Goal: Task Accomplishment & Management: Complete application form

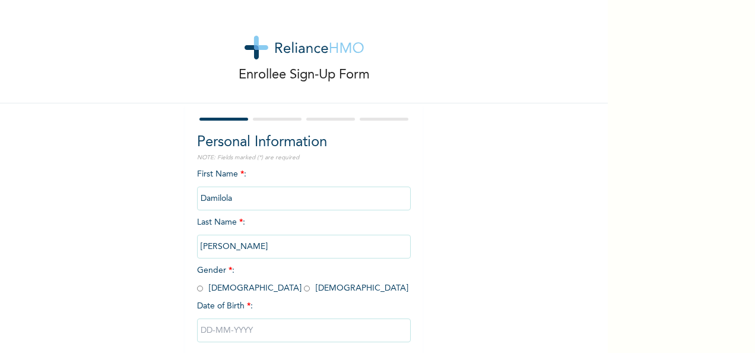
scroll to position [66, 0]
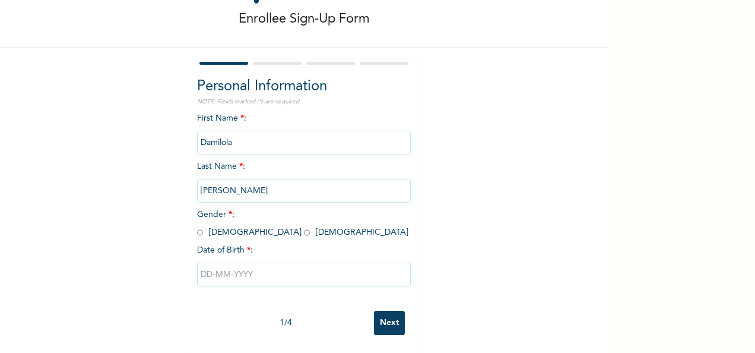
click at [304, 227] on input "radio" at bounding box center [307, 232] width 6 height 11
radio input "true"
click at [234, 266] on input "text" at bounding box center [304, 274] width 214 height 24
select select "7"
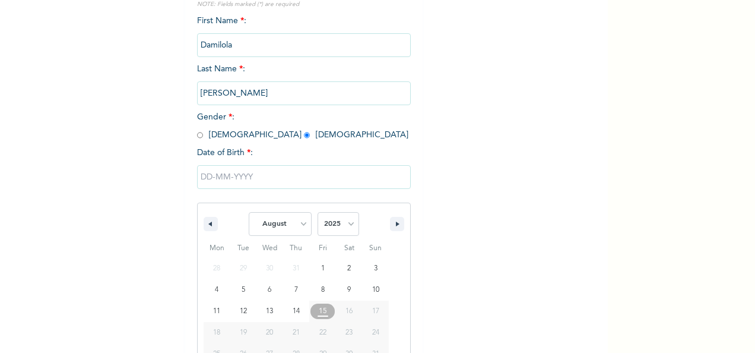
scroll to position [188, 0]
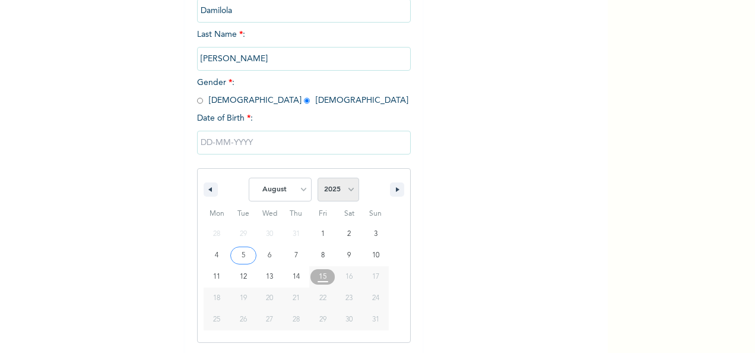
click at [335, 186] on select "2025 2024 2023 2022 2021 2020 2019 2018 2017 2016 2015 2014 2013 2012 2011 2010…" at bounding box center [338, 189] width 42 height 24
select select "2001"
click at [317, 179] on select "2025 2024 2023 2022 2021 2020 2019 2018 2017 2016 2015 2014 2013 2012 2011 2010…" at bounding box center [338, 189] width 42 height 24
type input "[DATE]"
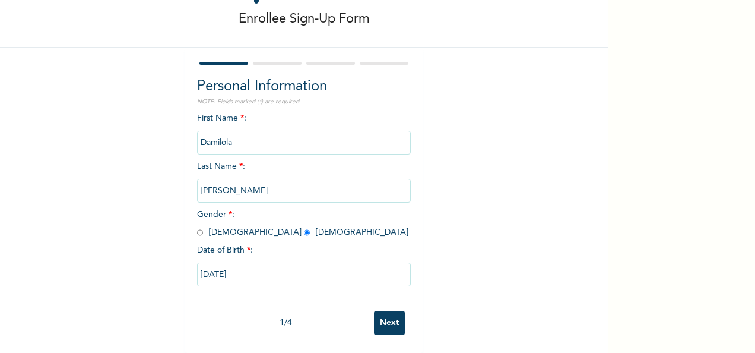
click at [385, 317] on input "Next" at bounding box center [389, 322] width 31 height 24
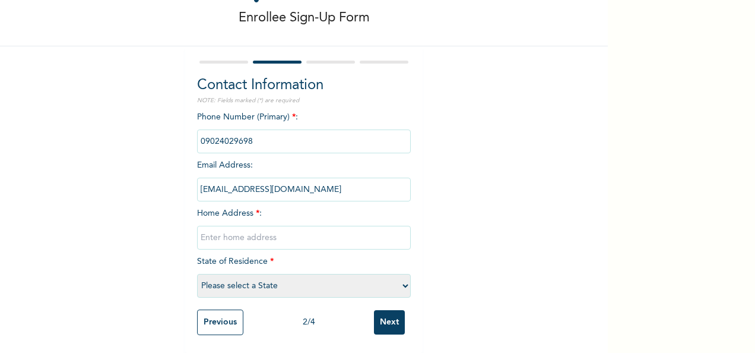
click at [271, 232] on input "text" at bounding box center [304, 238] width 214 height 24
type input "A"
type input "2 [PERSON_NAME], [GEOGRAPHIC_DATA]"
click at [307, 277] on select "Please select a State [PERSON_NAME] (FCT) [PERSON_NAME] Ibom [GEOGRAPHIC_DATA] …" at bounding box center [304, 286] width 214 height 24
select select "25"
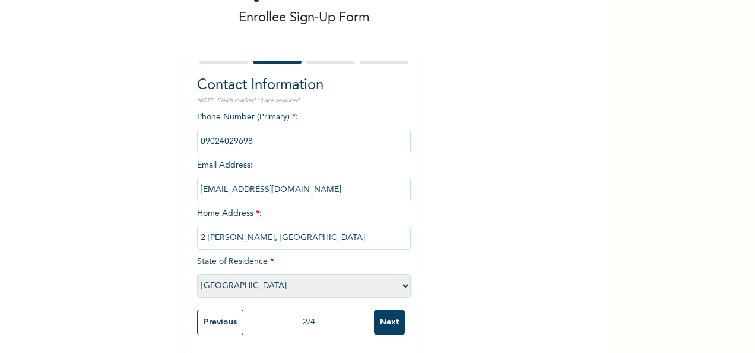
click at [197, 274] on select "Please select a State [PERSON_NAME] (FCT) [PERSON_NAME] Ibom [GEOGRAPHIC_DATA] …" at bounding box center [304, 286] width 214 height 24
click at [378, 316] on input "Next" at bounding box center [389, 322] width 31 height 24
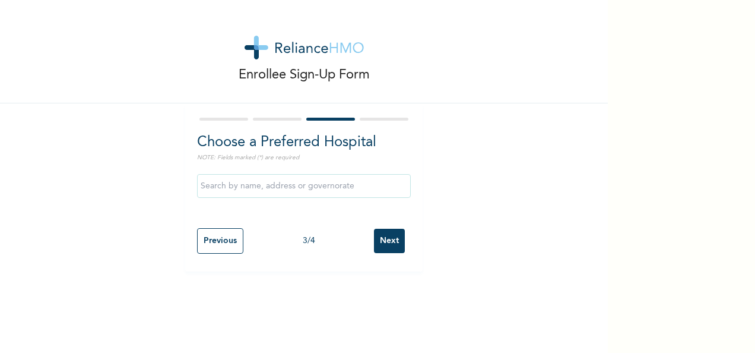
scroll to position [0, 0]
click at [332, 183] on input "text" at bounding box center [304, 186] width 214 height 24
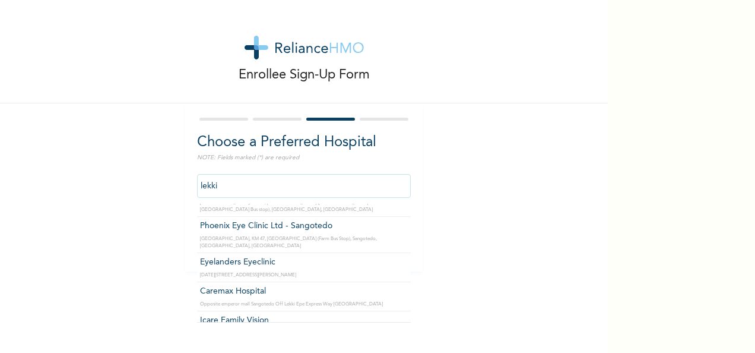
scroll to position [401, 0]
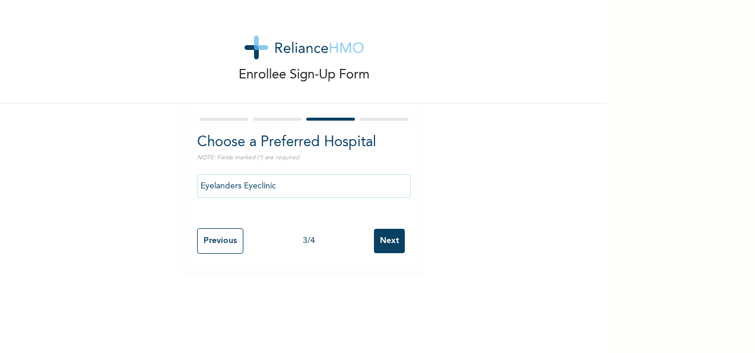
drag, startPoint x: 361, startPoint y: 237, endPoint x: 369, endPoint y: 157, distance: 81.1
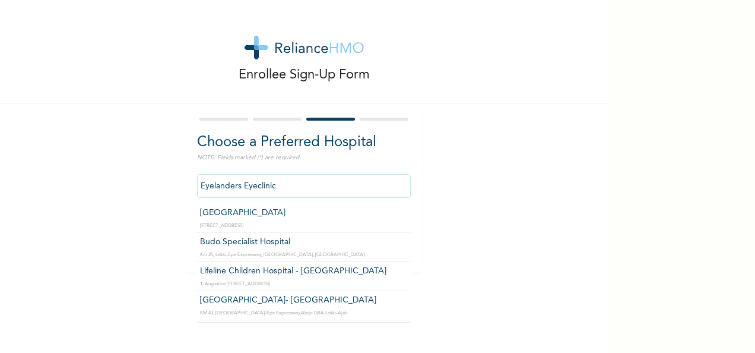
click at [342, 174] on input "Eyelanders Eyeclinic" at bounding box center [304, 186] width 214 height 24
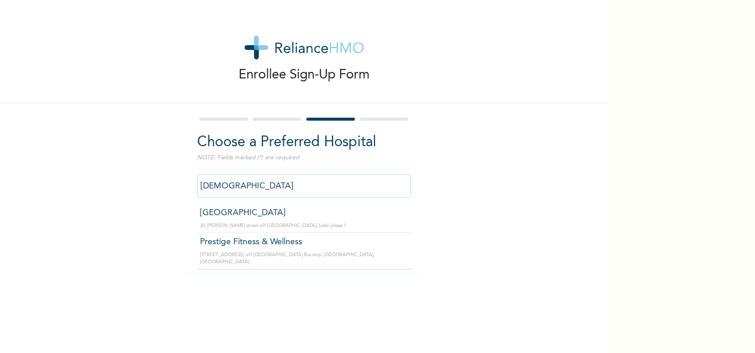
scroll to position [0, 0]
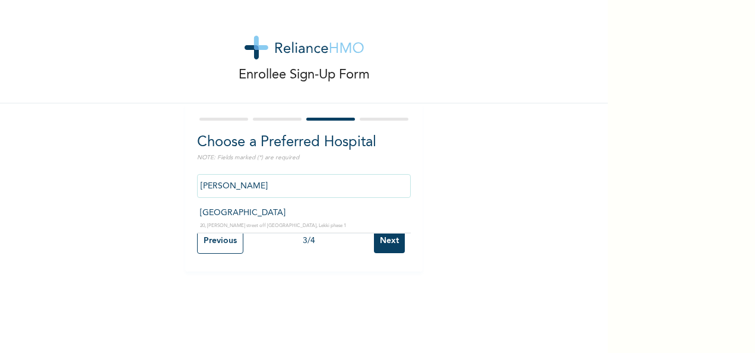
type input "[GEOGRAPHIC_DATA]"
click at [387, 246] on input "Next" at bounding box center [389, 240] width 31 height 24
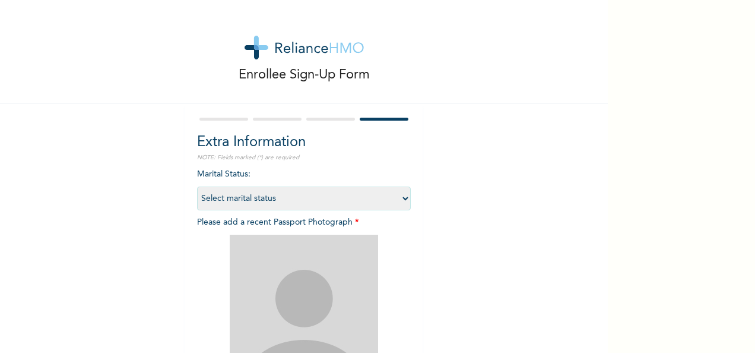
click at [342, 192] on select "Select marital status [DEMOGRAPHIC_DATA] Married [DEMOGRAPHIC_DATA] Widow/[DEMO…" at bounding box center [304, 198] width 214 height 24
select select "1"
click at [197, 186] on select "Select marital status [DEMOGRAPHIC_DATA] Married [DEMOGRAPHIC_DATA] Widow/[DEMO…" at bounding box center [304, 198] width 214 height 24
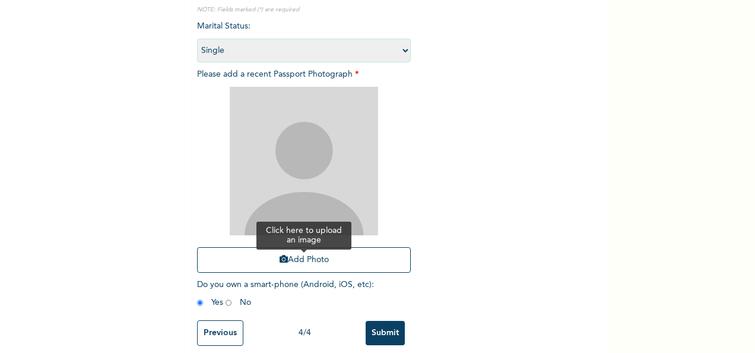
click at [304, 263] on button "Add Photo" at bounding box center [304, 260] width 214 height 26
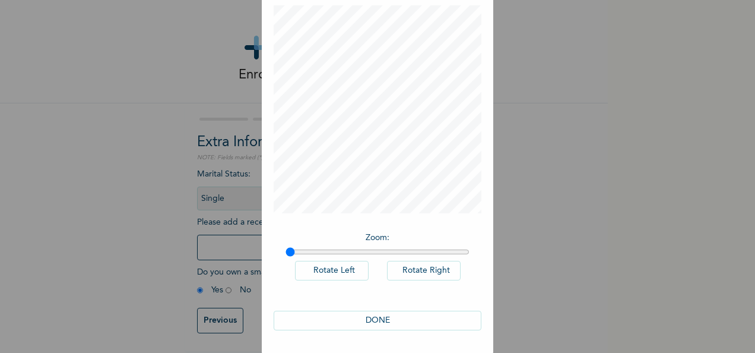
scroll to position [0, 0]
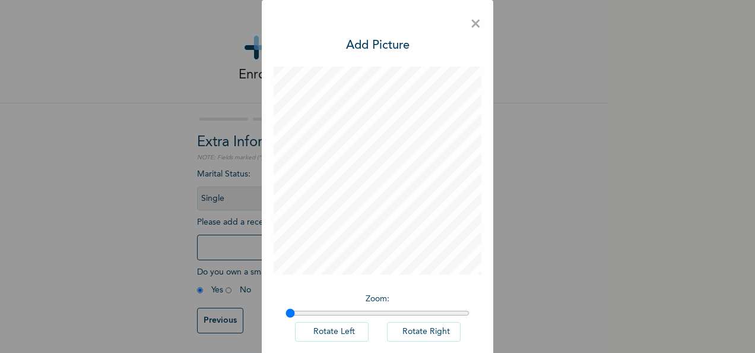
click at [471, 23] on span "×" at bounding box center [475, 24] width 11 height 25
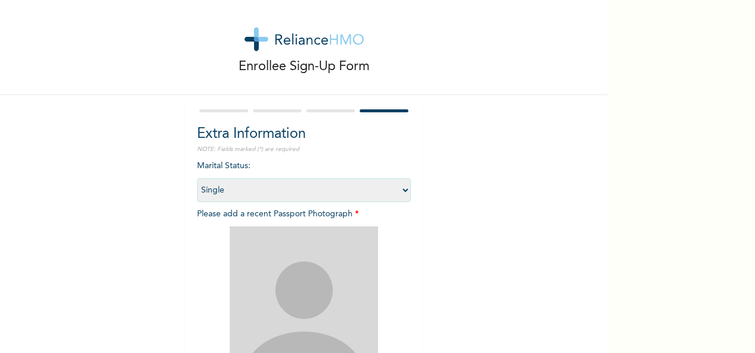
click at [296, 285] on img at bounding box center [304, 300] width 148 height 148
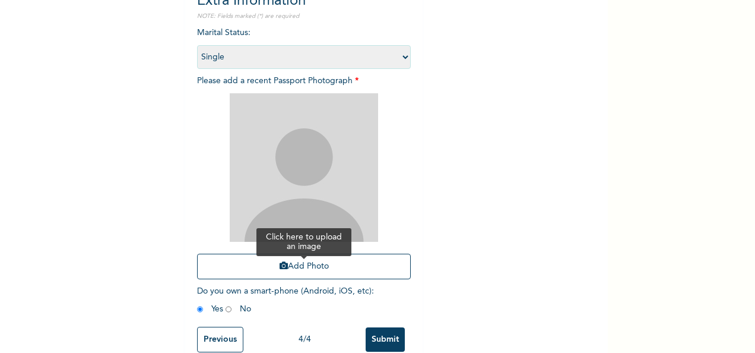
click at [307, 263] on button "Add Photo" at bounding box center [304, 266] width 214 height 26
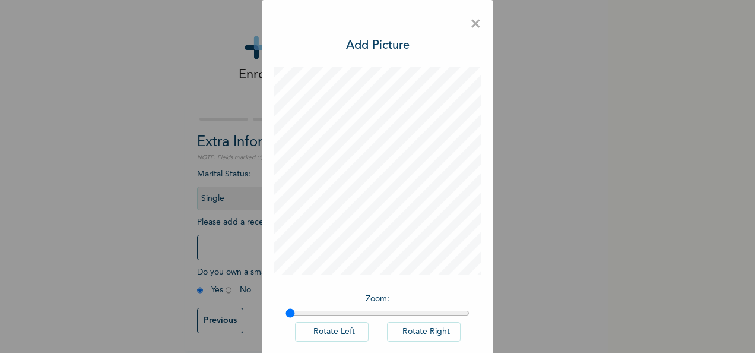
scroll to position [61, 0]
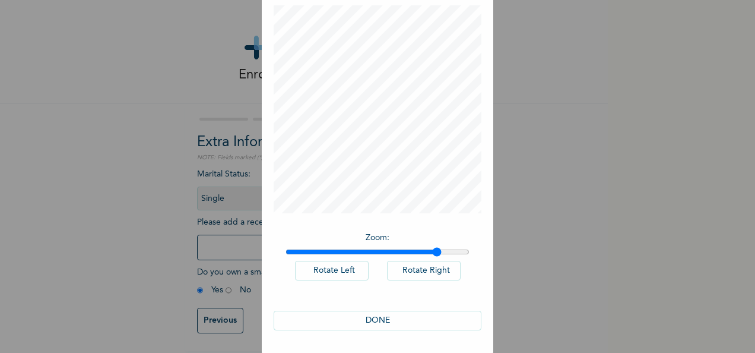
drag, startPoint x: 290, startPoint y: 249, endPoint x: 433, endPoint y: 254, distance: 143.1
click at [433, 254] on input "range" at bounding box center [377, 251] width 184 height 9
drag, startPoint x: 433, startPoint y: 254, endPoint x: 254, endPoint y: 260, distance: 178.7
click at [285, 256] on input "range" at bounding box center [377, 251] width 184 height 9
click at [432, 319] on button "DONE" at bounding box center [378, 320] width 208 height 20
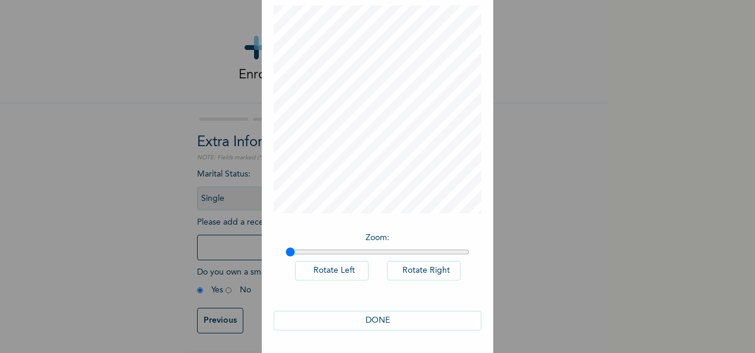
click at [369, 316] on button "DONE" at bounding box center [378, 320] width 208 height 20
click at [368, 316] on button "DONE" at bounding box center [378, 320] width 208 height 20
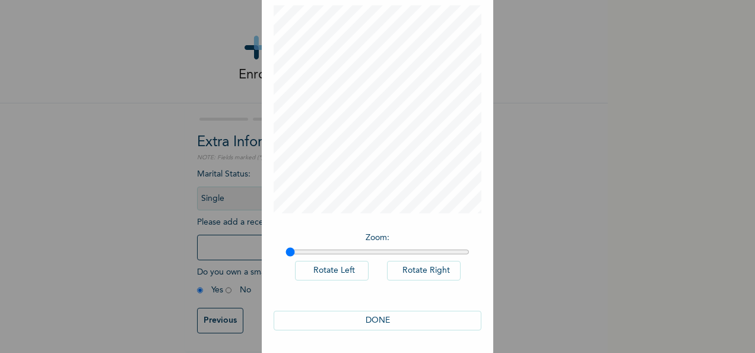
click at [367, 316] on button "DONE" at bounding box center [378, 320] width 208 height 20
drag, startPoint x: 285, startPoint y: 251, endPoint x: 307, endPoint y: 250, distance: 22.6
click at [307, 250] on input "range" at bounding box center [377, 251] width 184 height 9
click at [332, 255] on input "range" at bounding box center [377, 251] width 184 height 9
drag, startPoint x: 337, startPoint y: 248, endPoint x: 265, endPoint y: 251, distance: 72.5
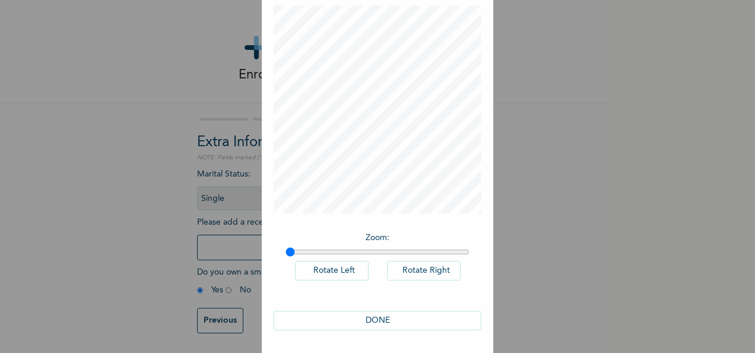
type input "1"
click at [285, 251] on input "range" at bounding box center [377, 251] width 184 height 9
click at [351, 320] on button "DONE" at bounding box center [378, 320] width 208 height 20
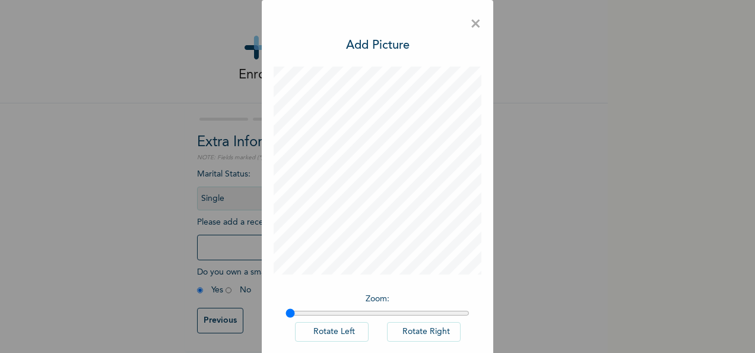
click at [470, 24] on span "×" at bounding box center [475, 24] width 11 height 25
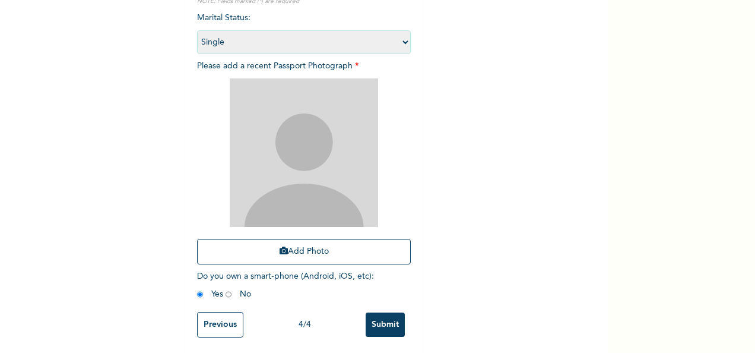
scroll to position [159, 0]
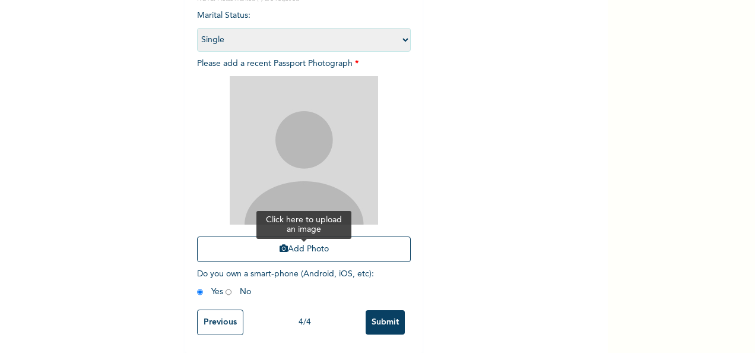
click at [288, 248] on button "Add Photo" at bounding box center [304, 249] width 214 height 26
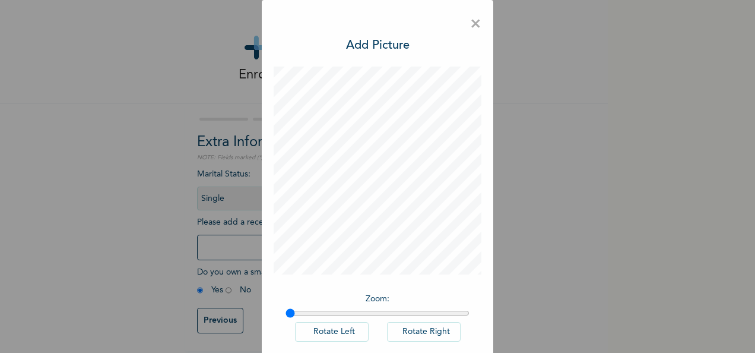
scroll to position [61, 0]
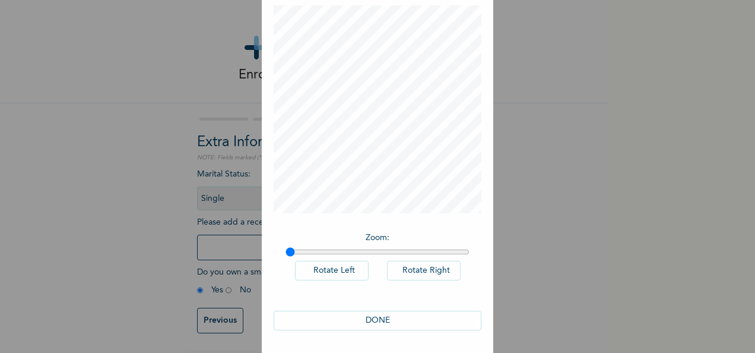
click at [420, 322] on button "DONE" at bounding box center [378, 320] width 208 height 20
click at [347, 266] on button "Rotate Left" at bounding box center [332, 271] width 74 height 20
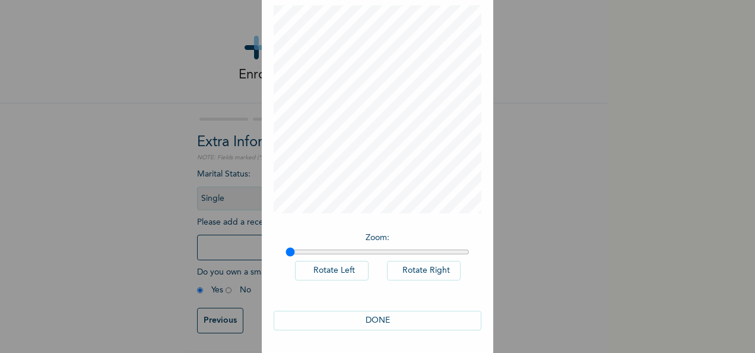
click at [400, 266] on button "Rotate Right" at bounding box center [424, 271] width 74 height 20
drag, startPoint x: 285, startPoint y: 256, endPoint x: 336, endPoint y: 256, distance: 51.0
type input "1.29"
click at [336, 256] on input "range" at bounding box center [377, 251] width 184 height 9
click at [385, 319] on button "DONE" at bounding box center [378, 320] width 208 height 20
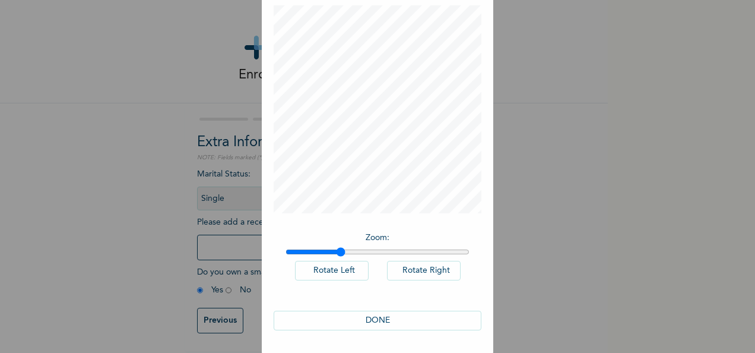
scroll to position [0, 0]
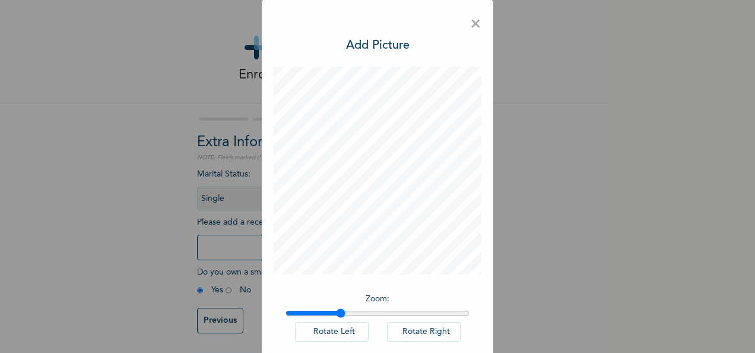
click at [475, 22] on span "×" at bounding box center [475, 24] width 11 height 25
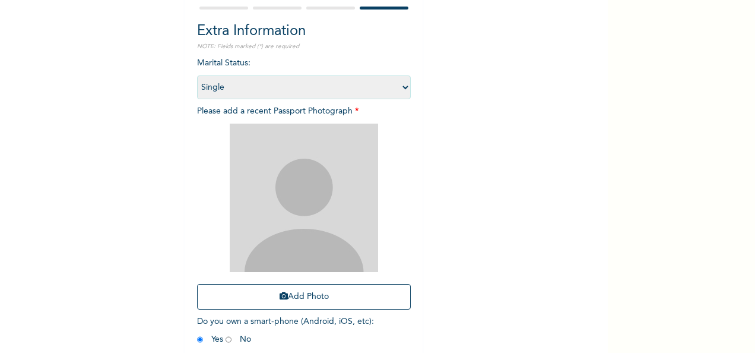
scroll to position [113, 0]
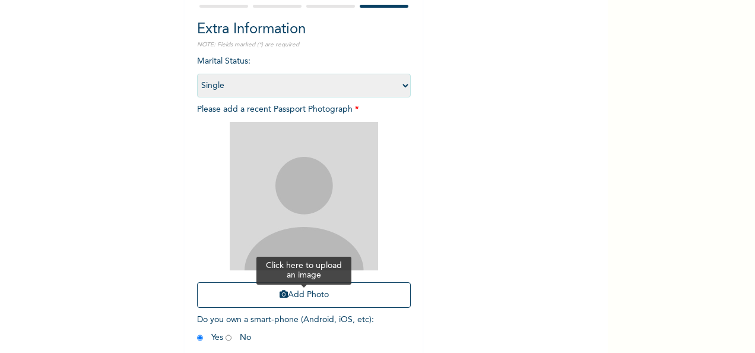
click at [322, 300] on button "Add Photo" at bounding box center [304, 295] width 214 height 26
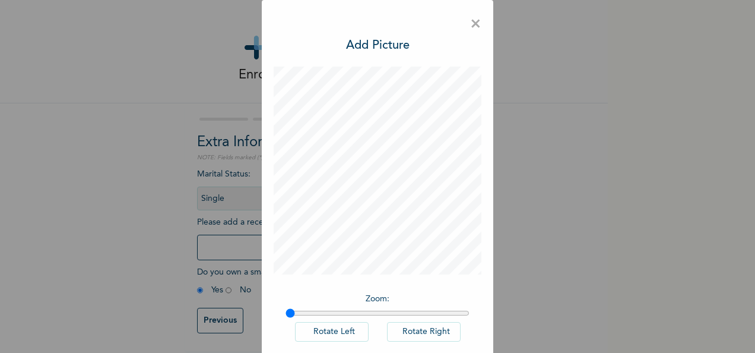
scroll to position [61, 0]
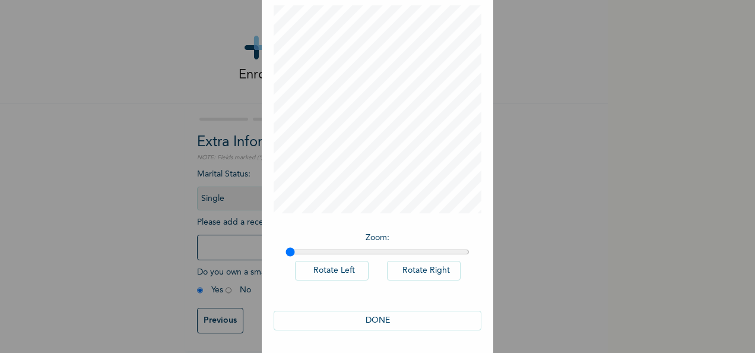
click at [408, 318] on button "DONE" at bounding box center [378, 320] width 208 height 20
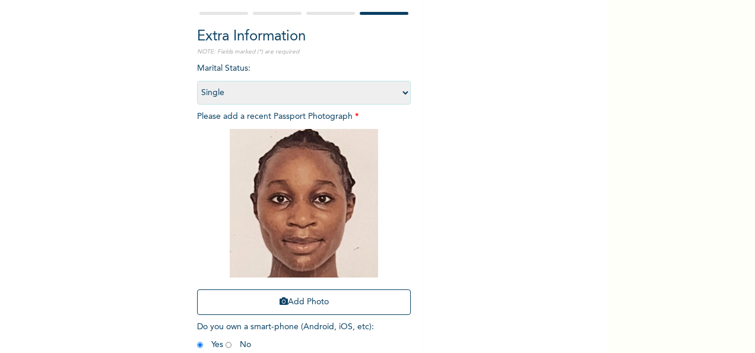
scroll to position [169, 0]
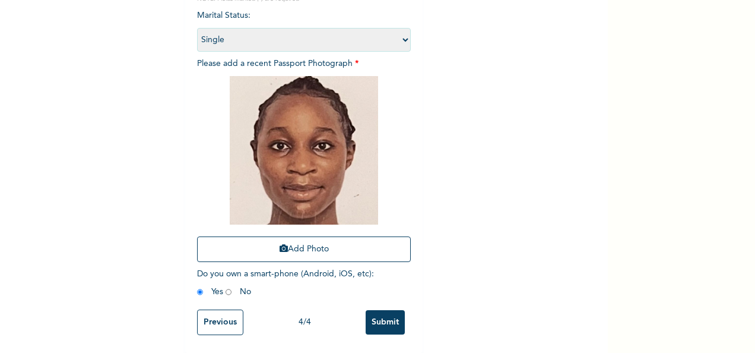
click at [383, 312] on input "Submit" at bounding box center [385, 322] width 39 height 24
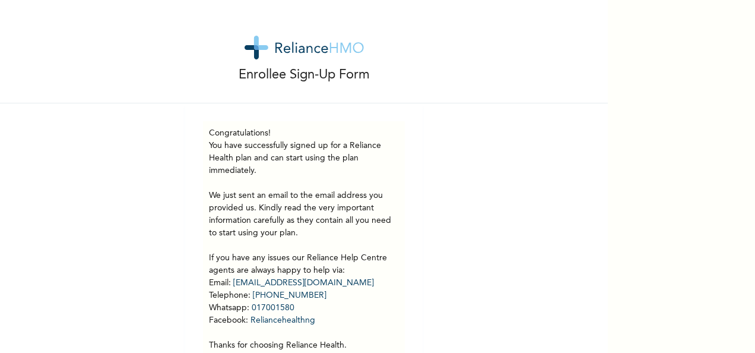
scroll to position [56, 0]
